Goal: Navigation & Orientation: Find specific page/section

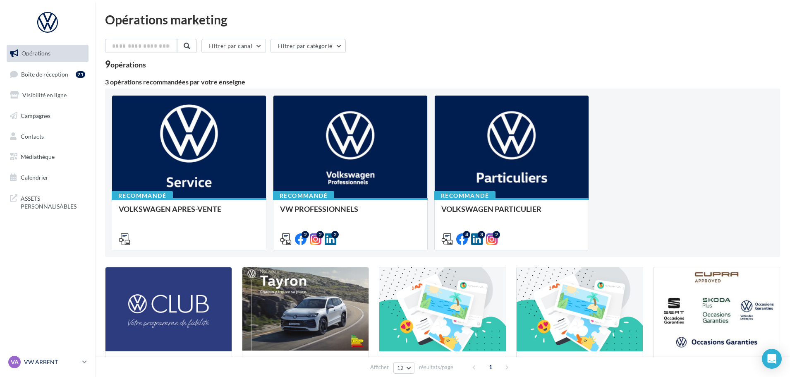
click at [42, 367] on div "VA VW ARBENT vw-arb-rou" at bounding box center [43, 362] width 71 height 12
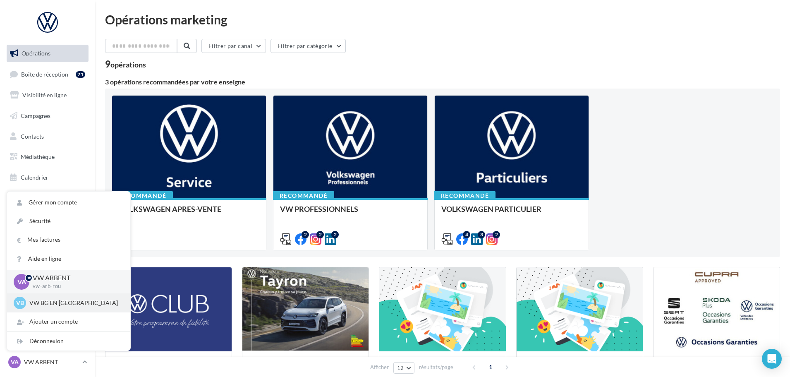
click at [58, 305] on p "VW BG EN [GEOGRAPHIC_DATA]" at bounding box center [74, 303] width 91 height 8
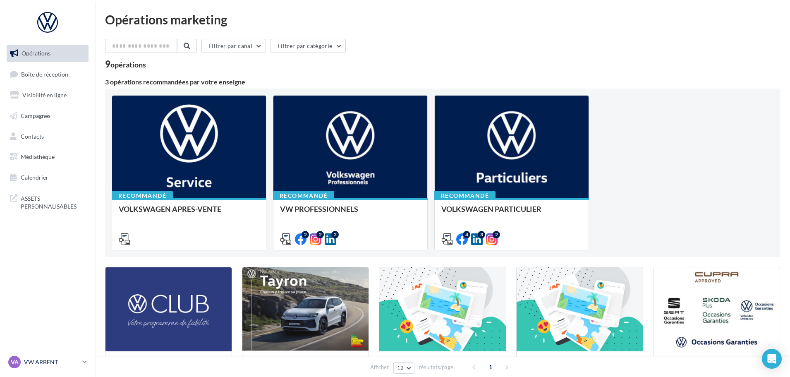
click at [46, 359] on p "VW ARBENT" at bounding box center [51, 362] width 55 height 8
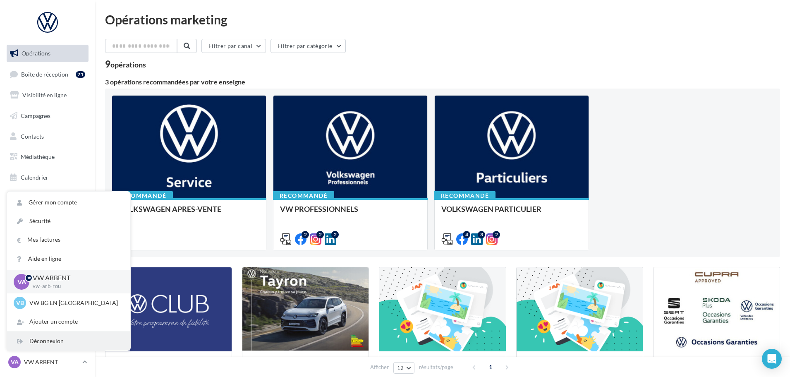
click at [51, 345] on div "Déconnexion" at bounding box center [68, 341] width 123 height 19
